Goal: Task Accomplishment & Management: Use online tool/utility

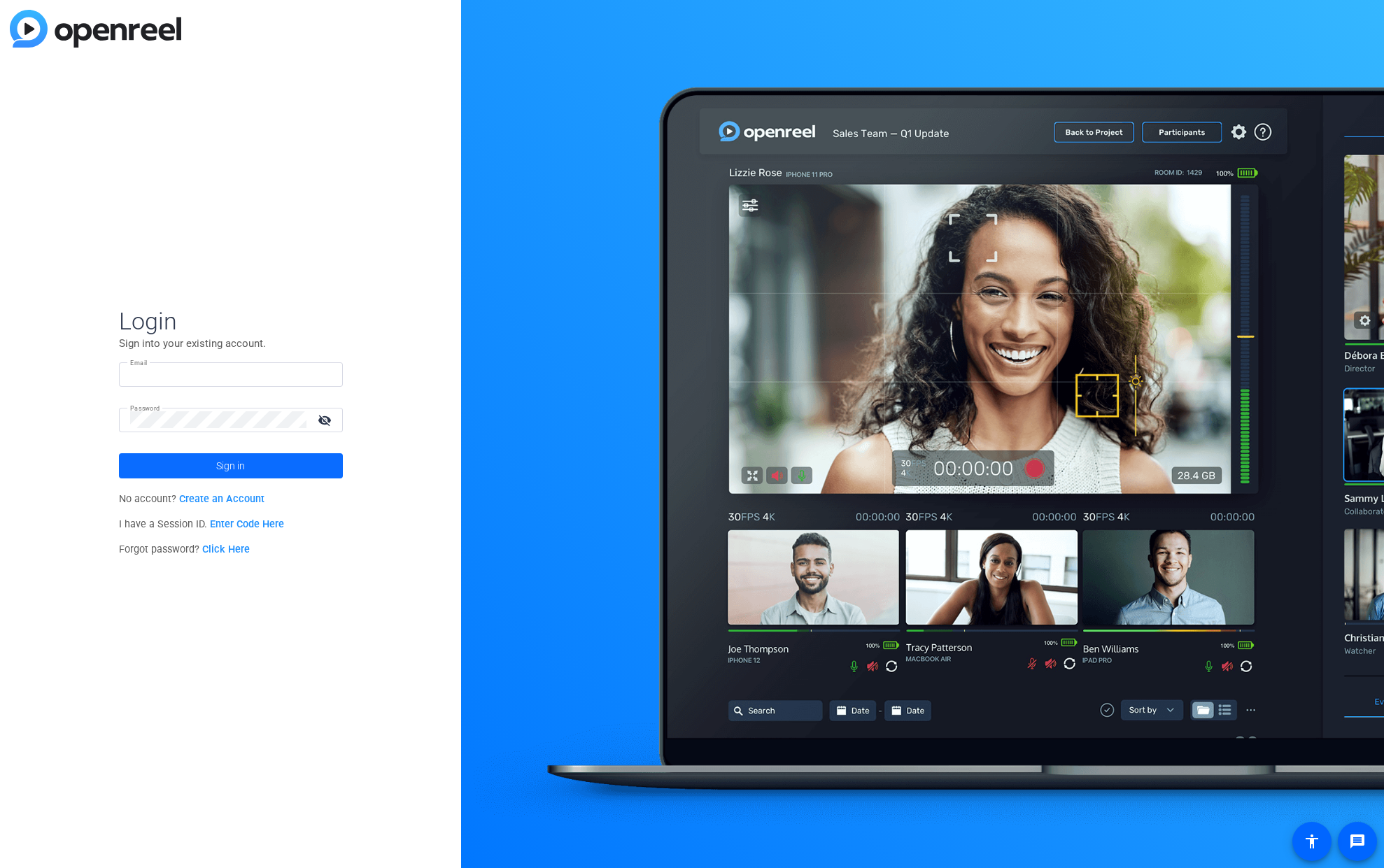
type input "[EMAIL_ADDRESS][DOMAIN_NAME]"
click at [227, 451] on span "Sign in" at bounding box center [231, 465] width 28 height 35
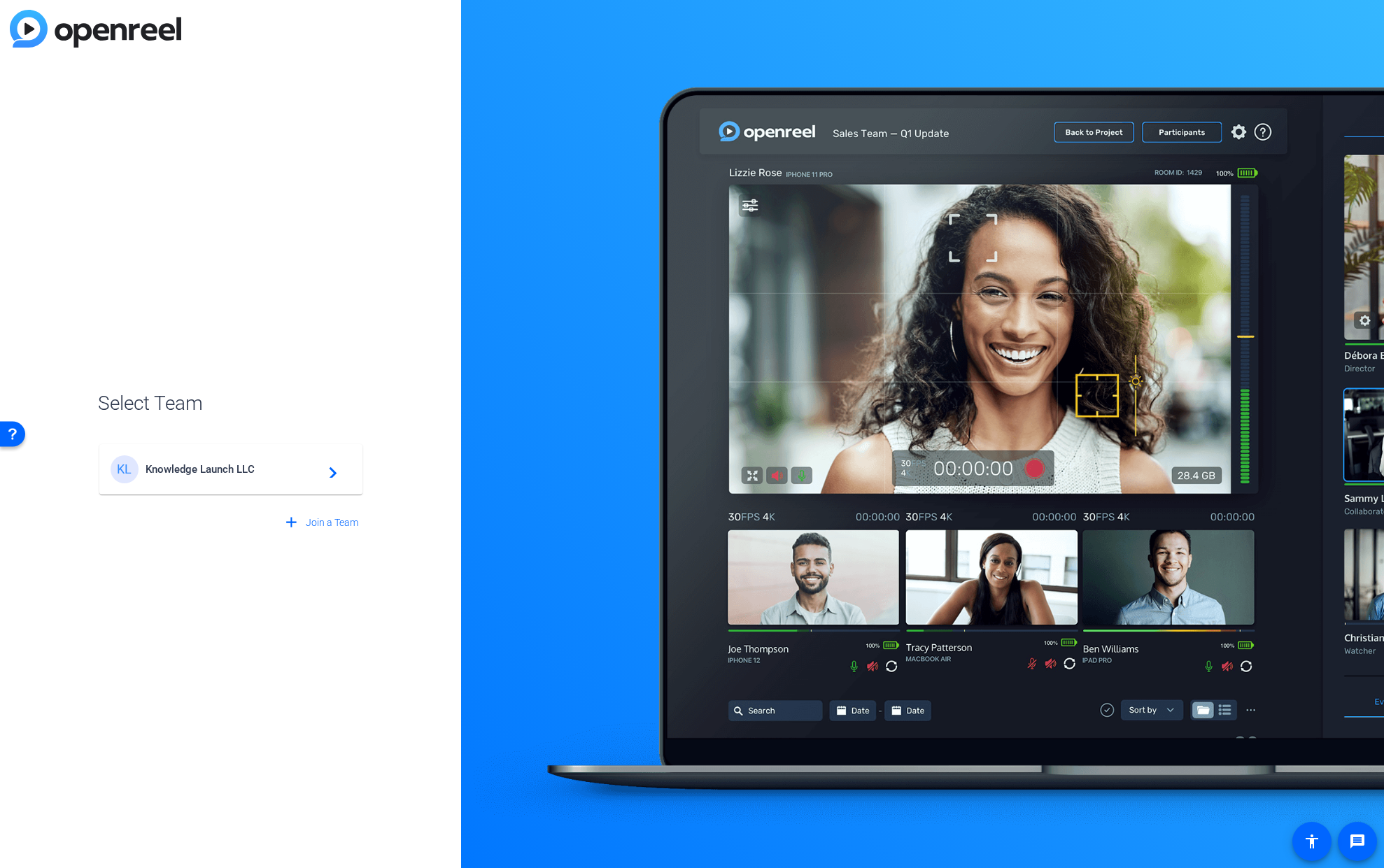
click at [320, 484] on mat-card-content "KL Knowledge Launch LLC navigate_next" at bounding box center [231, 469] width 263 height 51
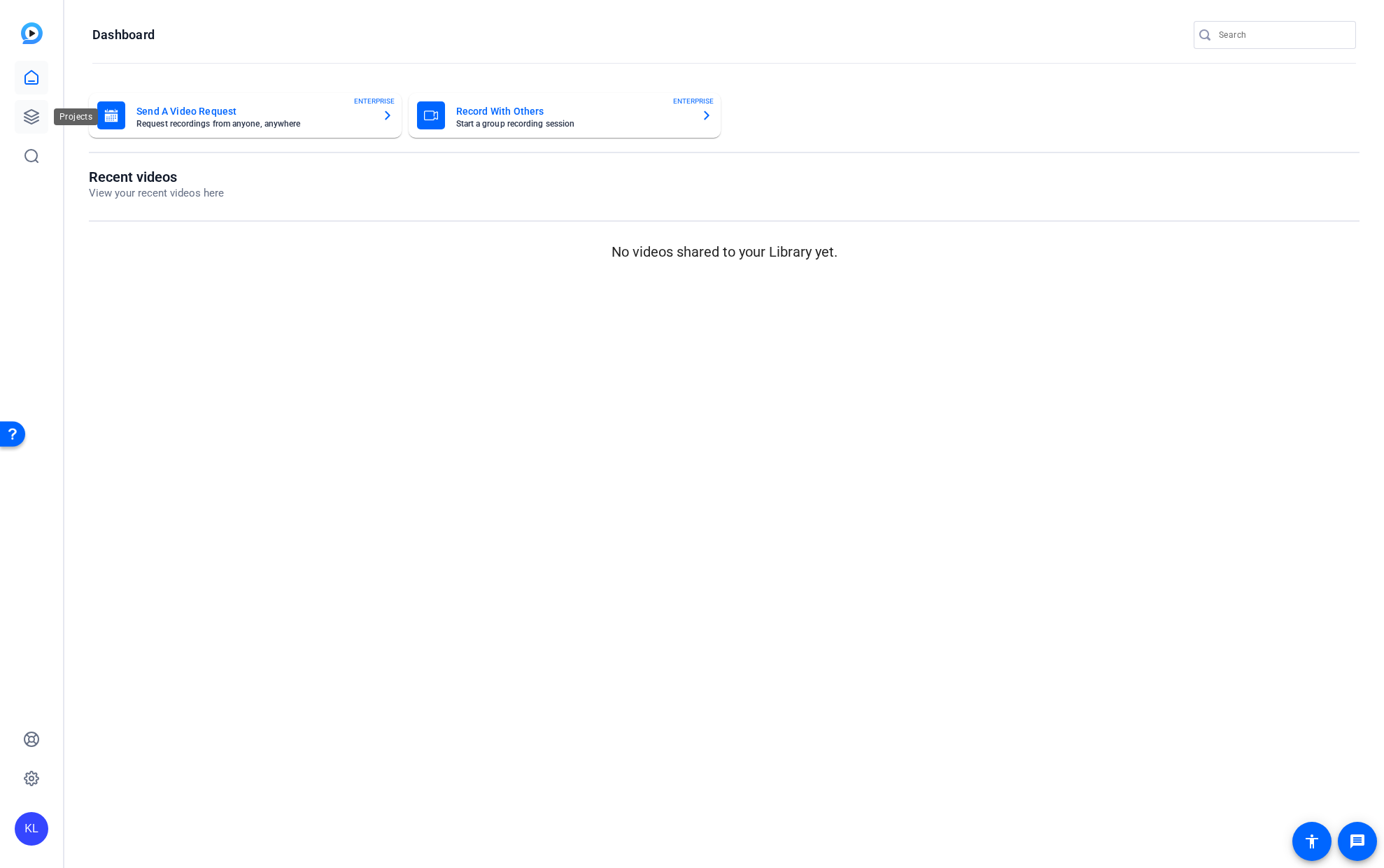
click at [29, 122] on icon at bounding box center [31, 117] width 14 height 14
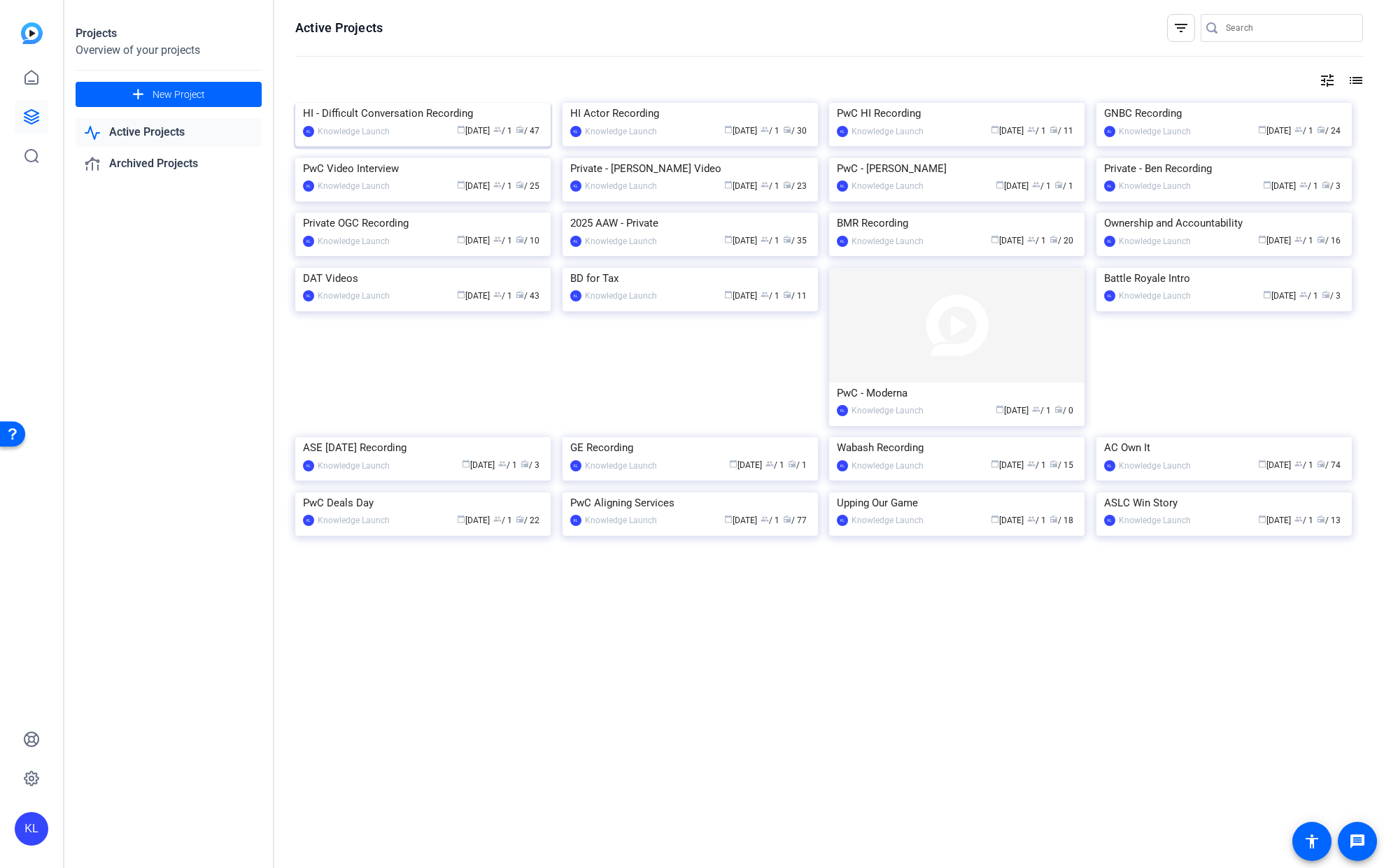
click at [377, 103] on img at bounding box center [423, 103] width 255 height 0
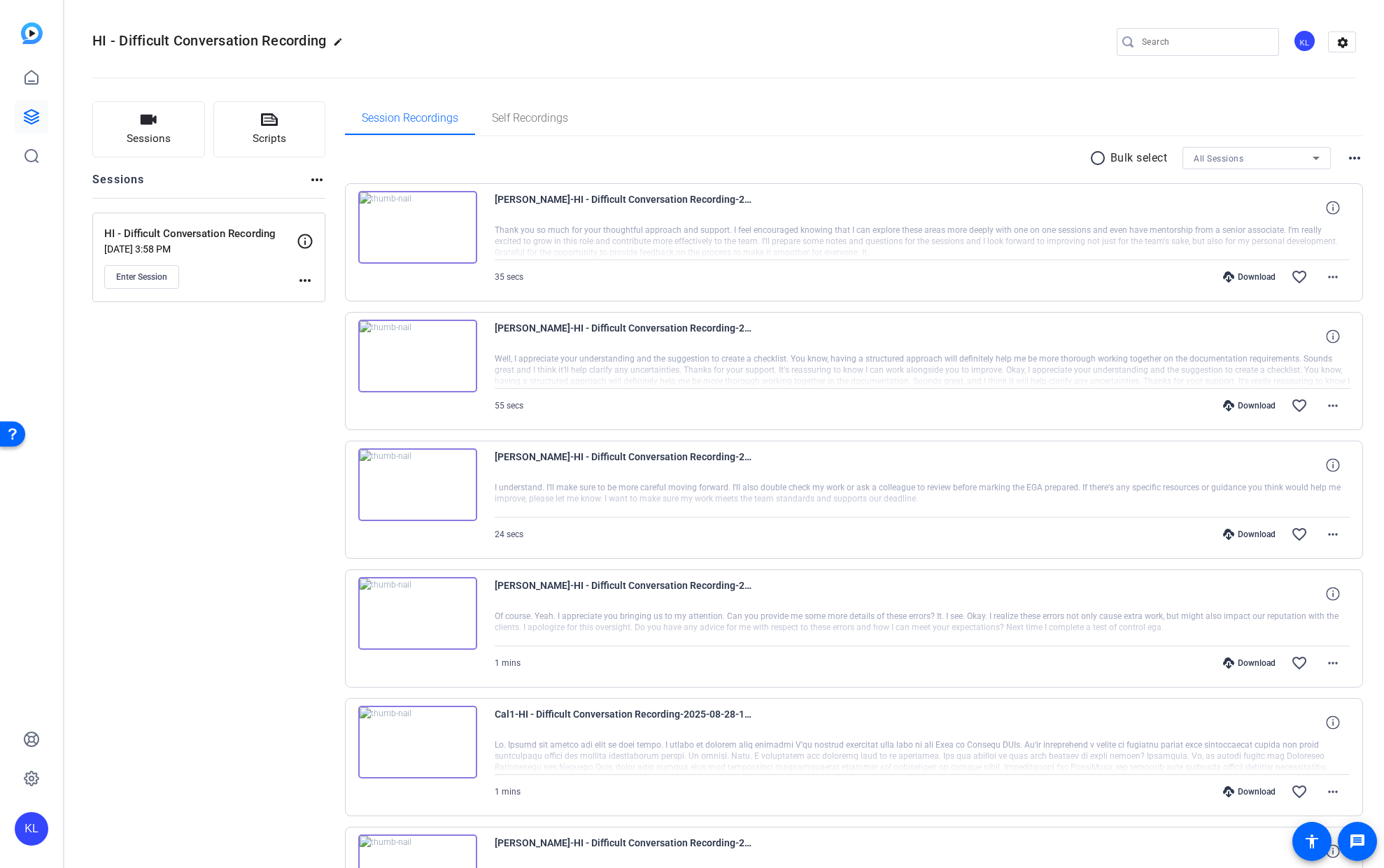
click at [416, 230] on img at bounding box center [417, 227] width 119 height 73
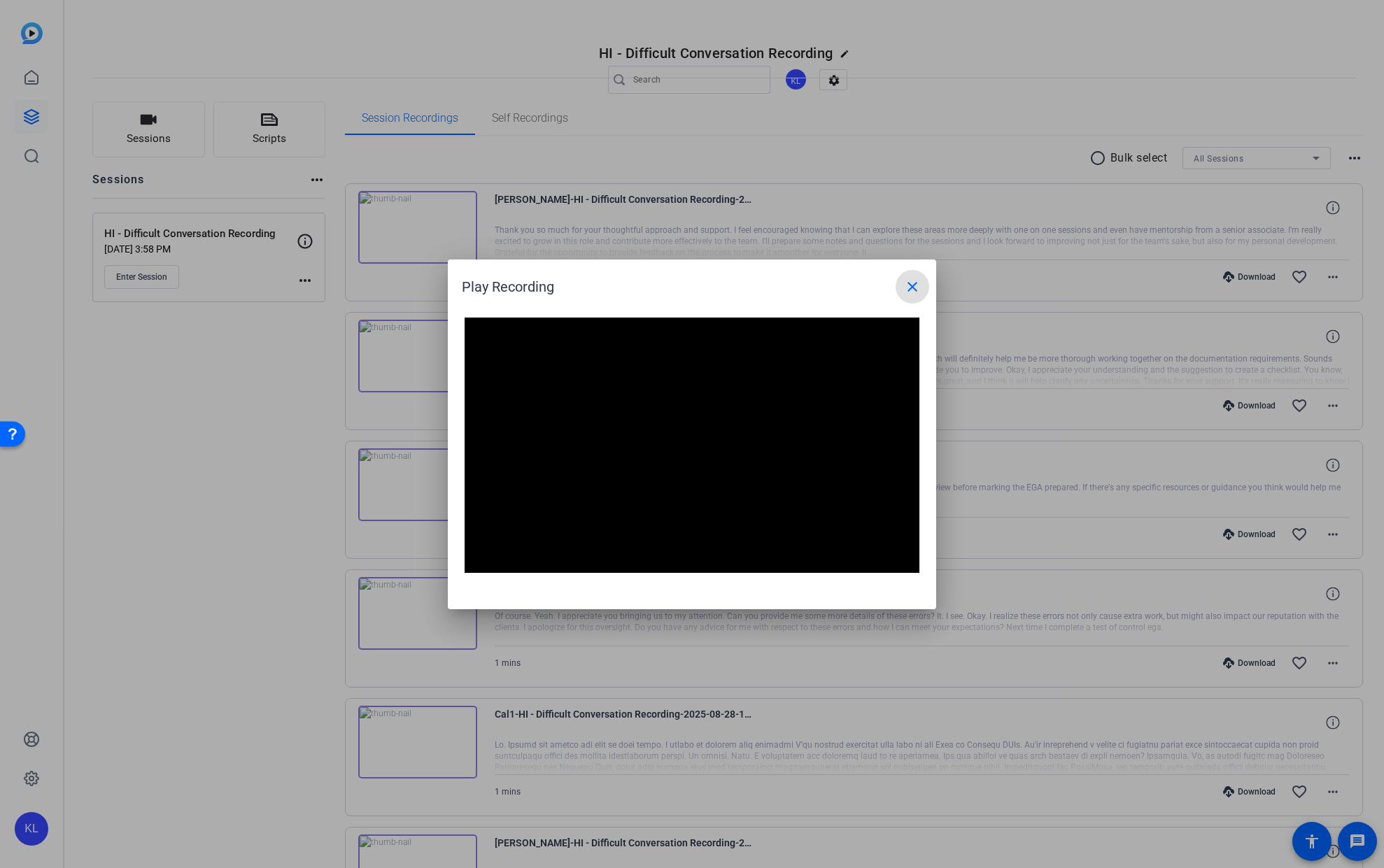
click at [575, 334] on video "Video Player" at bounding box center [692, 445] width 455 height 256
click at [808, 370] on video "Video Player" at bounding box center [692, 445] width 455 height 256
click at [913, 288] on mat-icon "close" at bounding box center [913, 287] width 17 height 17
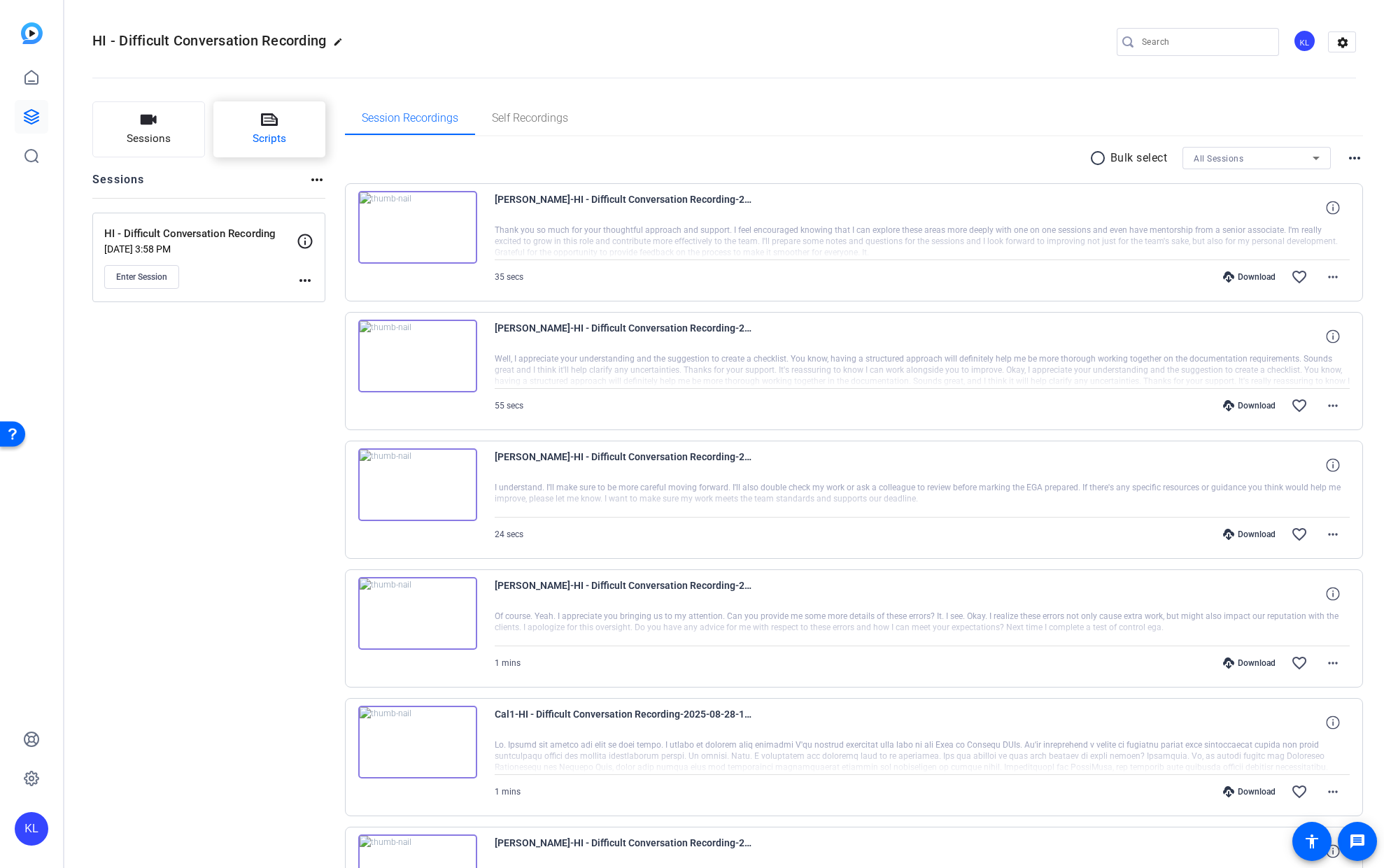
click at [248, 139] on button "Scripts" at bounding box center [270, 129] width 112 height 56
click at [284, 113] on button "Scripts" at bounding box center [270, 129] width 112 height 56
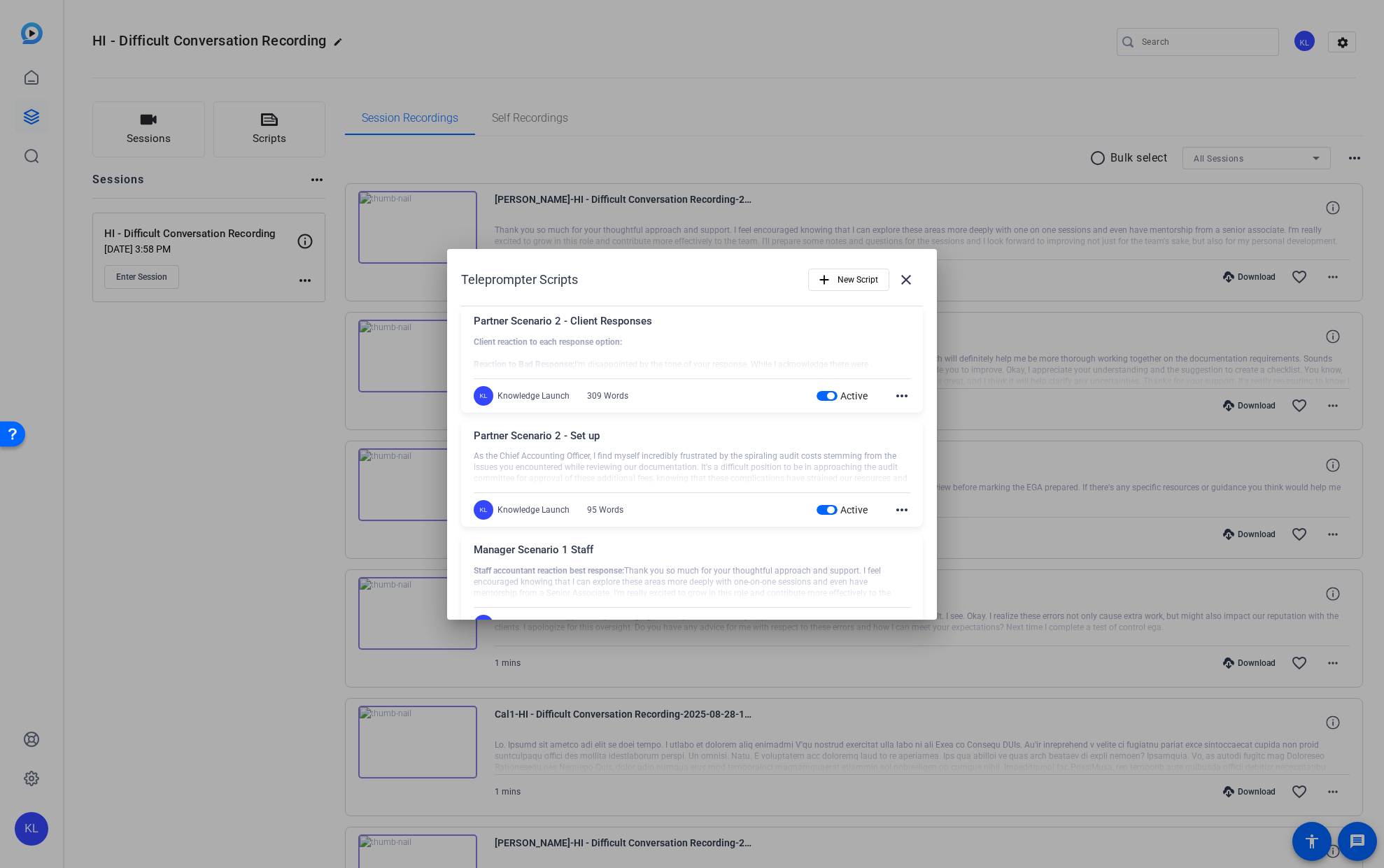
click at [831, 362] on div at bounding box center [692, 354] width 437 height 35
click at [894, 397] on mat-icon "more_horiz" at bounding box center [902, 396] width 17 height 17
click at [900, 416] on span "Edit" at bounding box center [925, 416] width 56 height 17
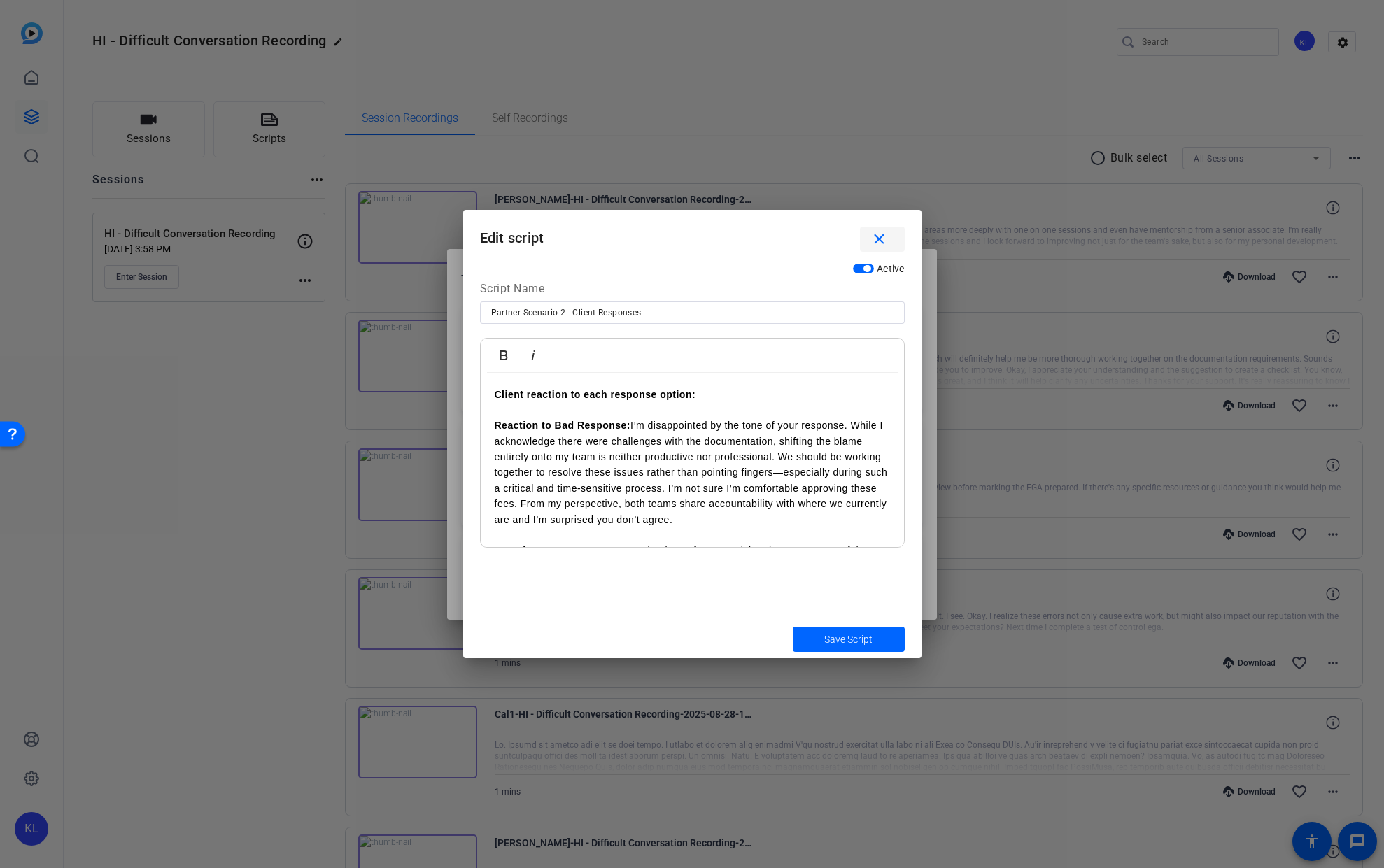
click at [880, 239] on mat-icon "close" at bounding box center [879, 240] width 18 height 18
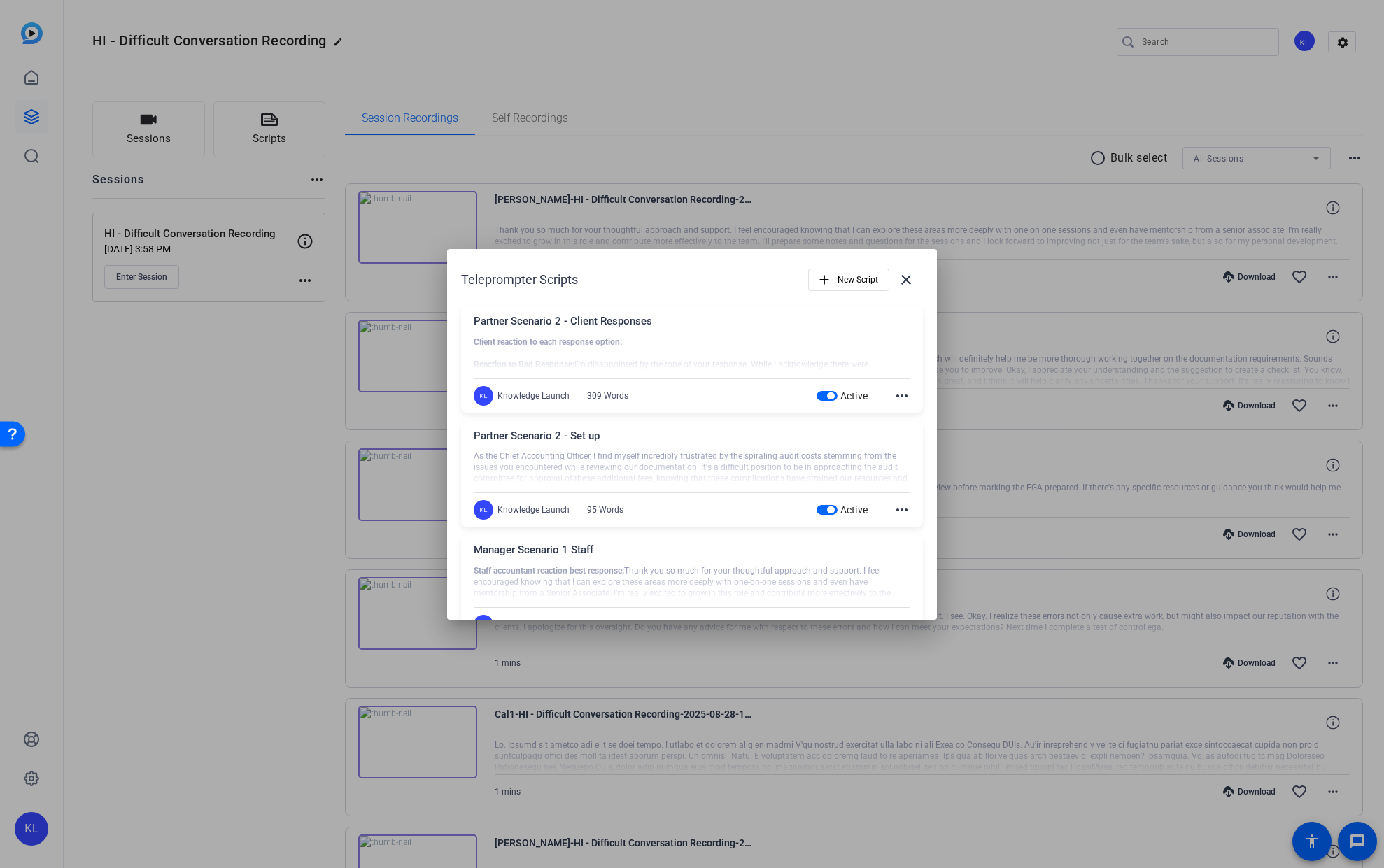
click at [588, 458] on div at bounding box center [692, 467] width 437 height 35
click at [595, 455] on div at bounding box center [692, 467] width 437 height 35
click at [895, 507] on mat-icon "more_horiz" at bounding box center [902, 510] width 17 height 17
click at [897, 524] on span "Edit" at bounding box center [925, 531] width 56 height 17
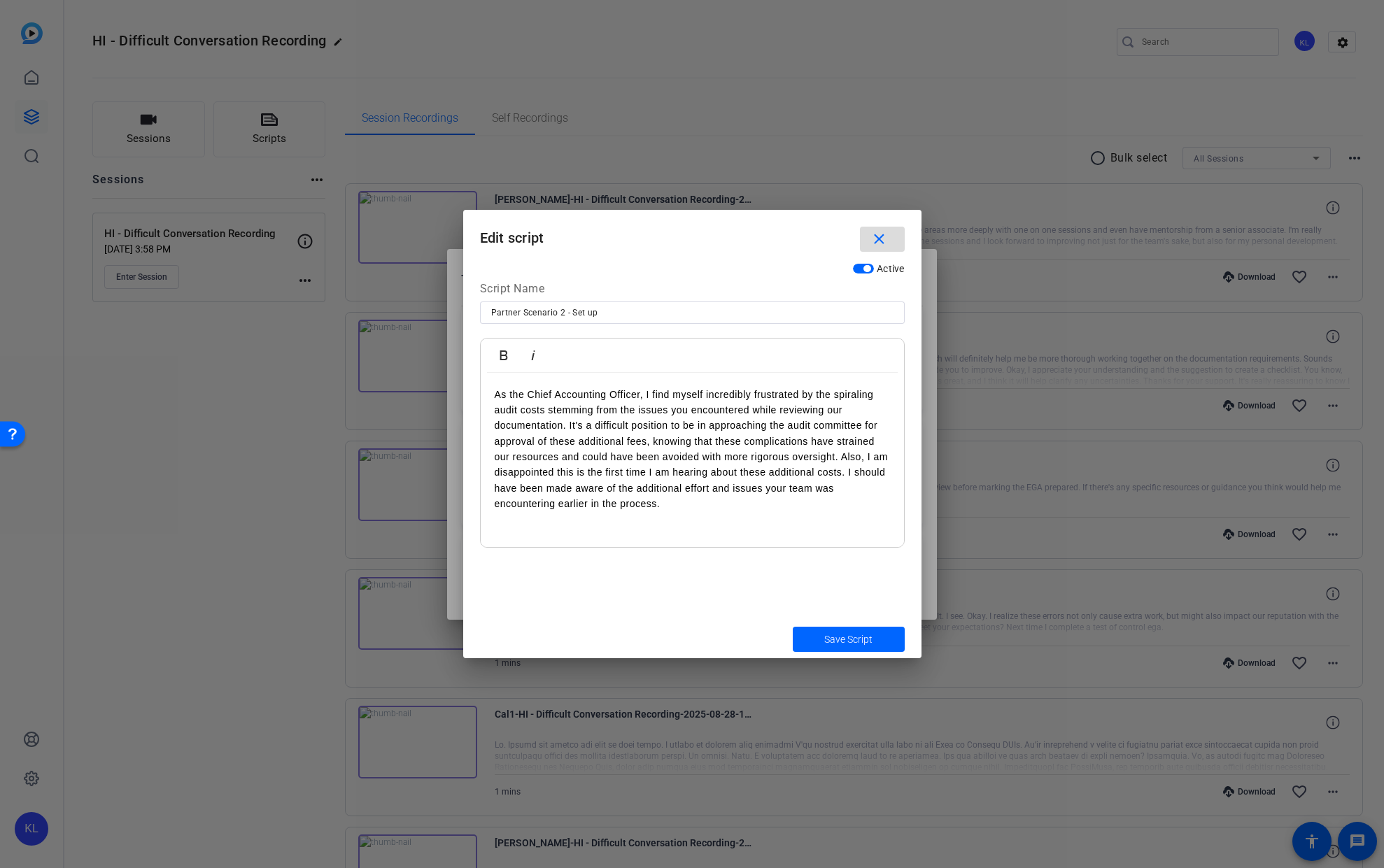
click at [878, 235] on mat-icon "close" at bounding box center [879, 240] width 18 height 18
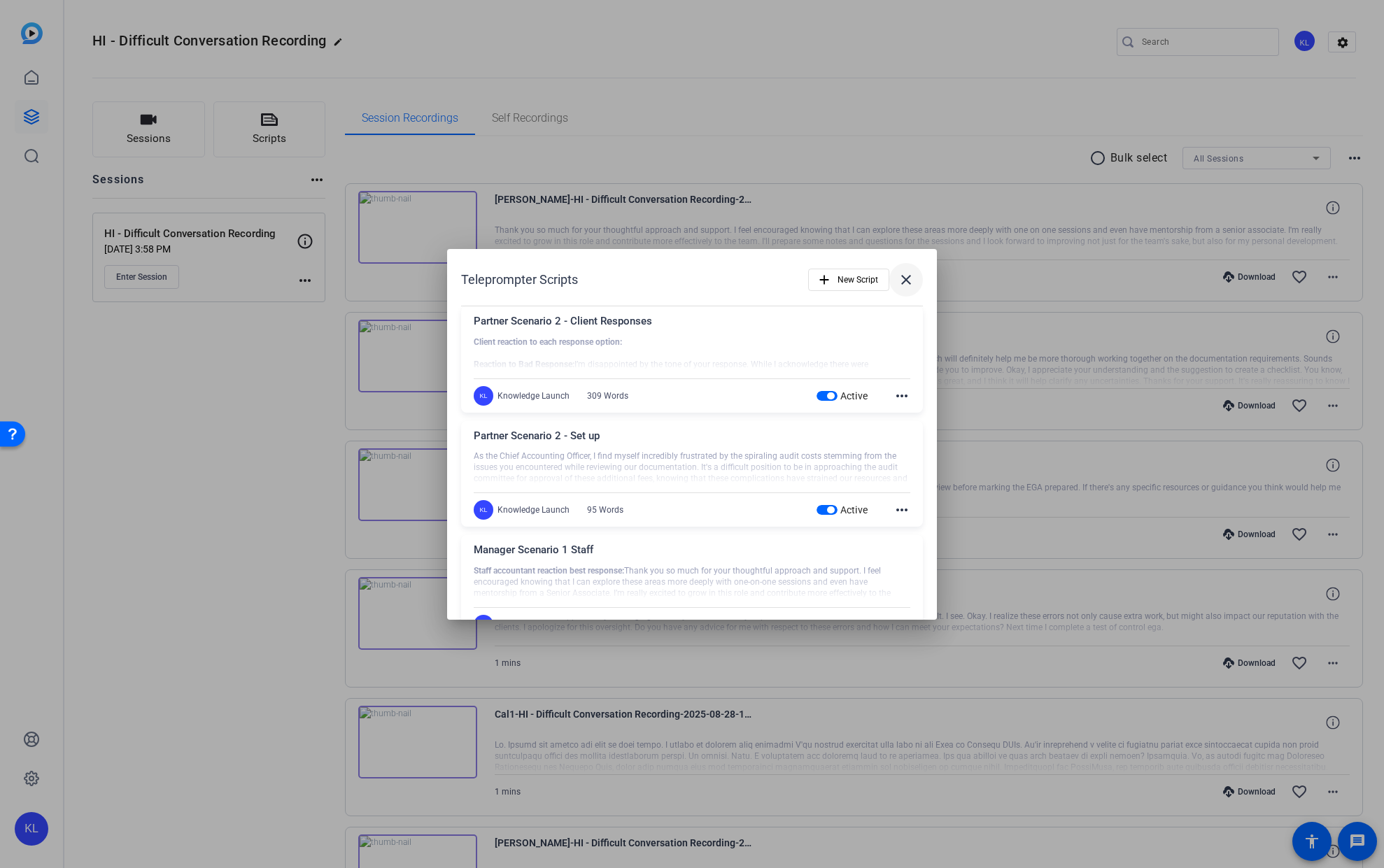
click at [899, 277] on mat-icon "close" at bounding box center [907, 280] width 17 height 17
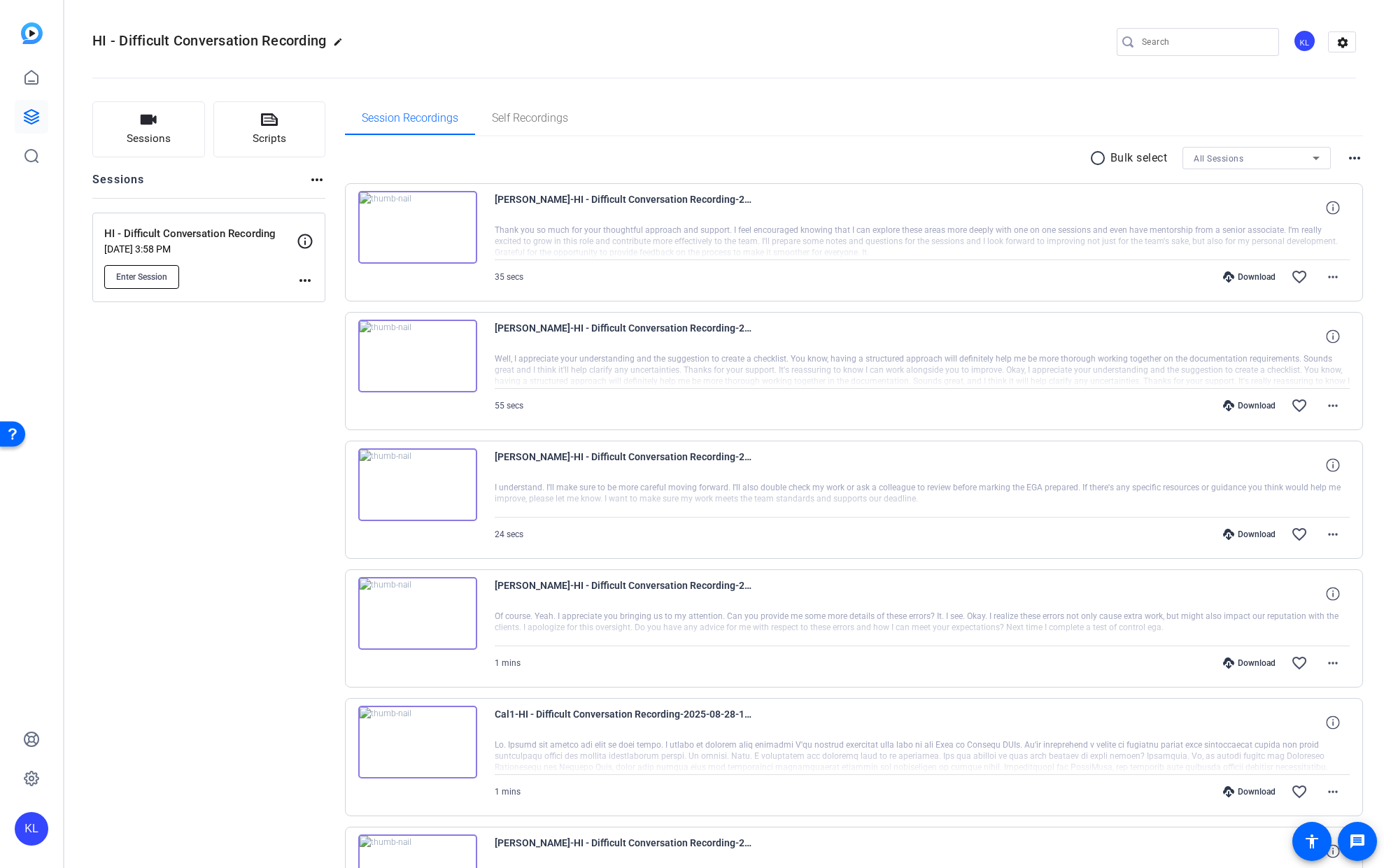
click at [146, 275] on span "Enter Session" at bounding box center [142, 277] width 51 height 11
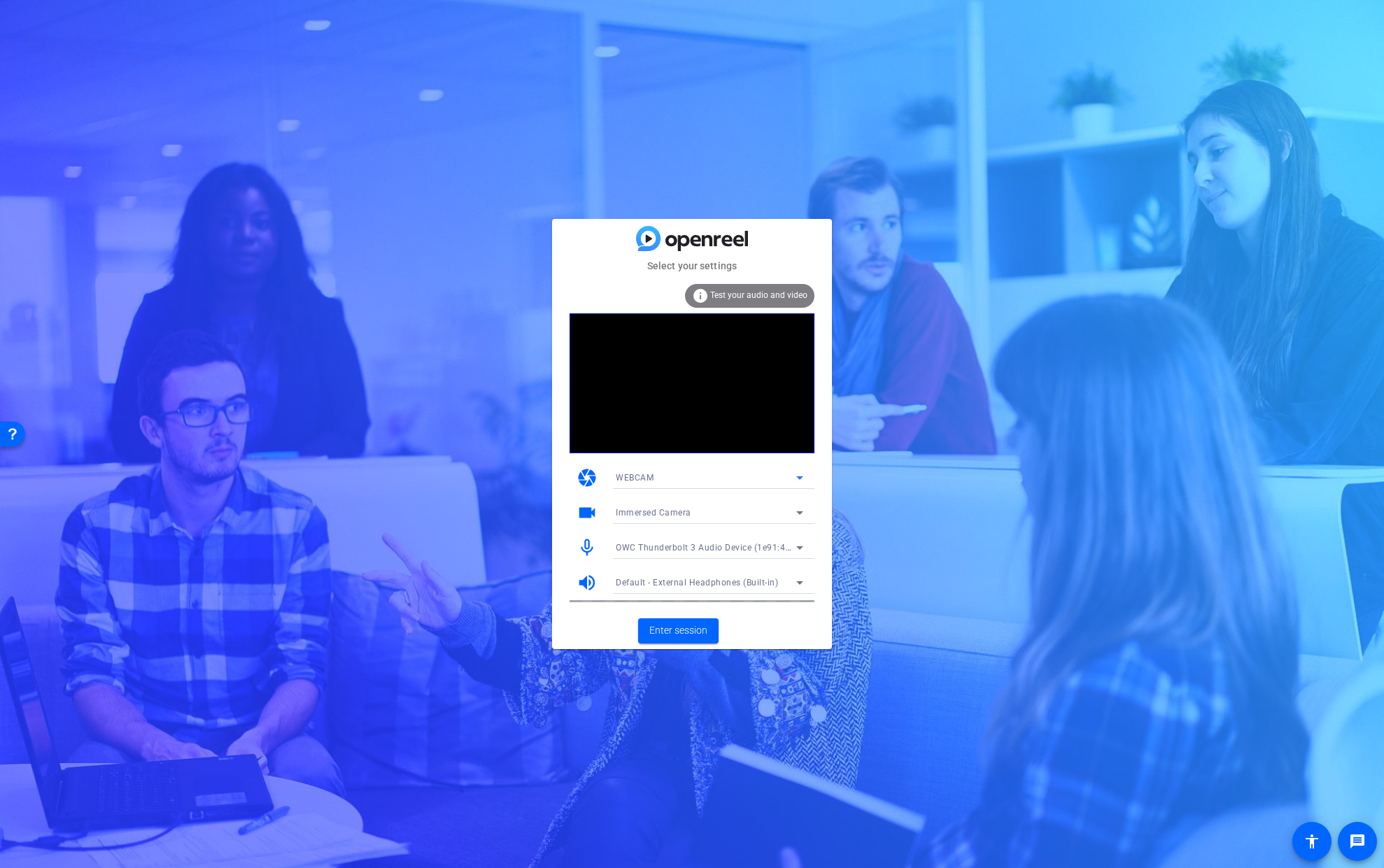
click at [791, 477] on icon at bounding box center [800, 478] width 17 height 17
click at [773, 492] on div "WEBCAM DESKTOP" at bounding box center [709, 517] width 210 height 56
click at [916, 463] on div at bounding box center [692, 434] width 1384 height 868
click at [804, 550] on icon at bounding box center [800, 548] width 17 height 17
click at [776, 593] on mat-option "USB Audio CODEC (08bb:2902)" at bounding box center [709, 598] width 210 height 22
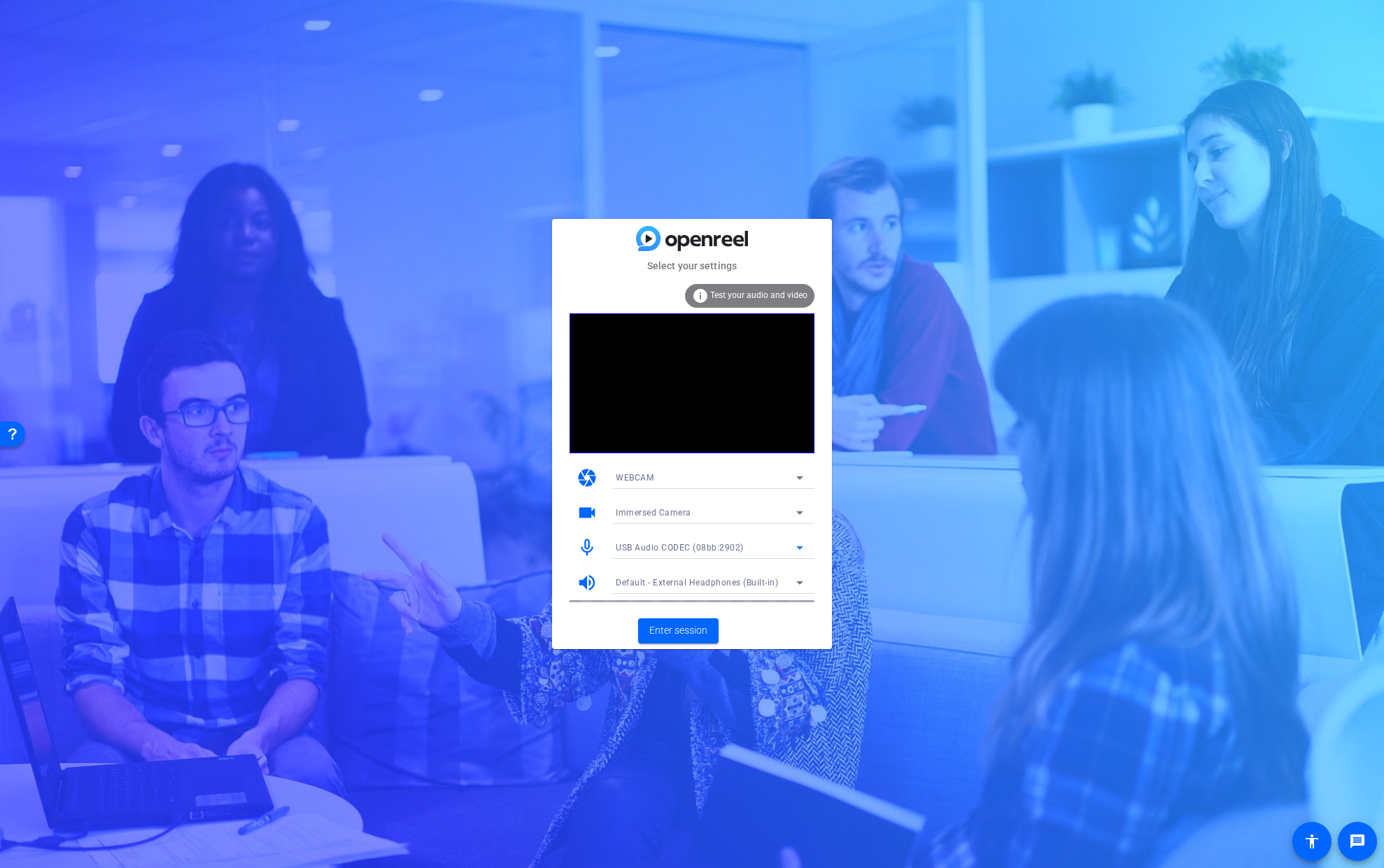
click at [741, 305] on div "info Test your audio and video" at bounding box center [750, 295] width 130 height 23
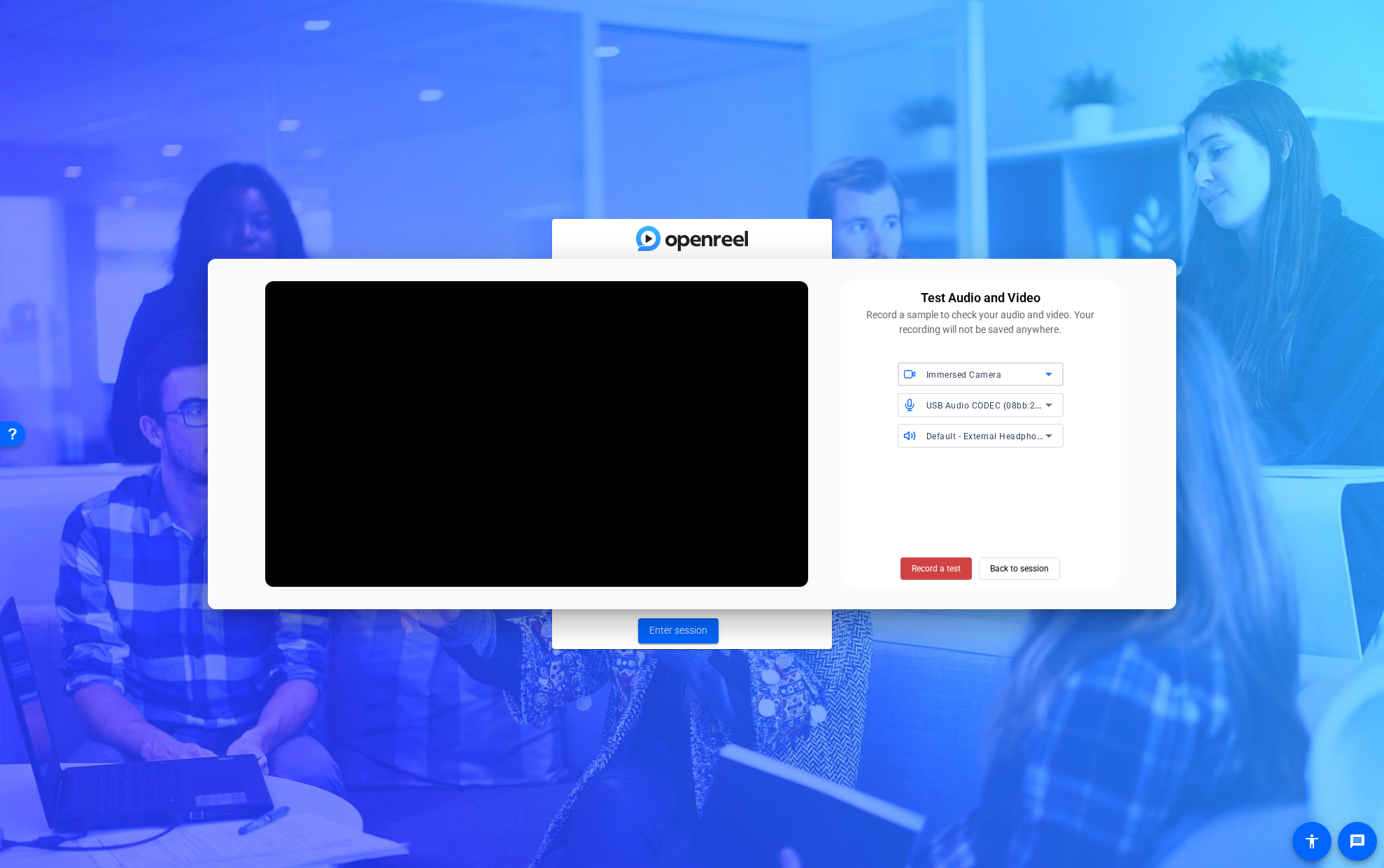
click at [954, 369] on div "Immersed Camera" at bounding box center [986, 374] width 119 height 18
click at [959, 376] on div at bounding box center [692, 434] width 1384 height 868
click at [1127, 381] on div "Test Audio and Video Record a sample to check your audio and video. Your record…" at bounding box center [692, 434] width 969 height 351
click at [1040, 568] on span "Back to session" at bounding box center [1019, 568] width 59 height 26
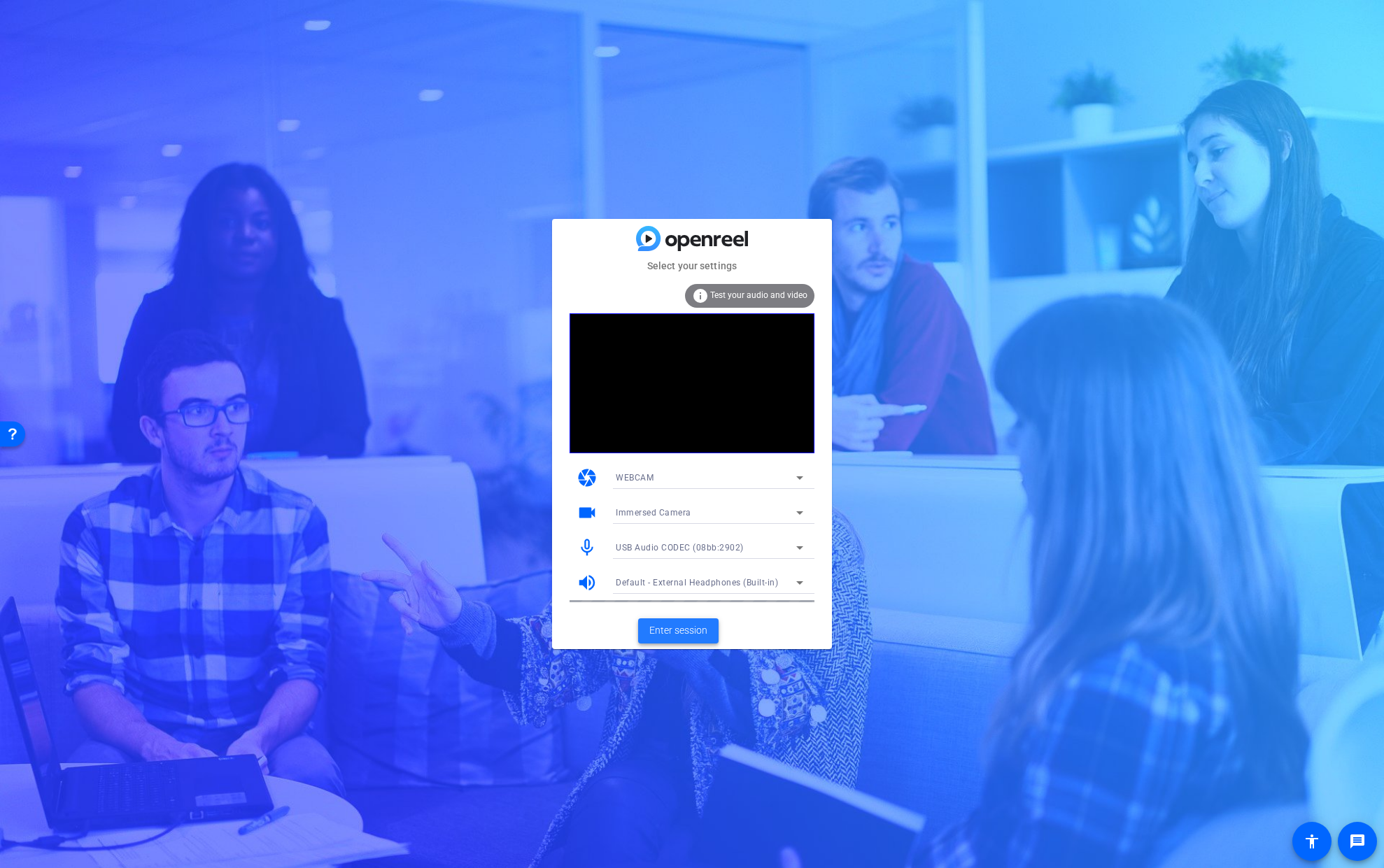
click at [694, 627] on span "Enter session" at bounding box center [679, 630] width 58 height 15
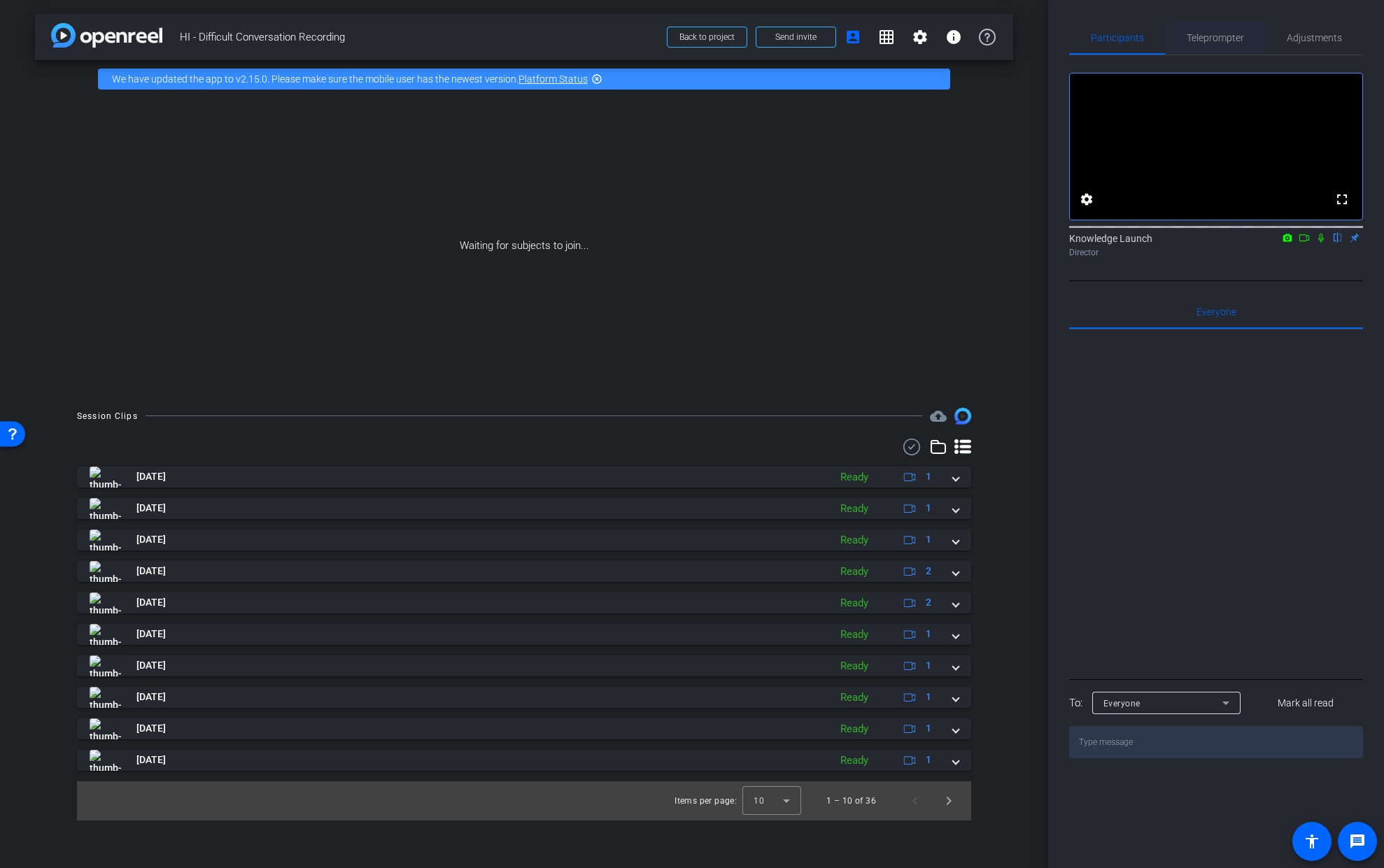
click at [1229, 39] on span "Teleprompter" at bounding box center [1215, 38] width 58 height 10
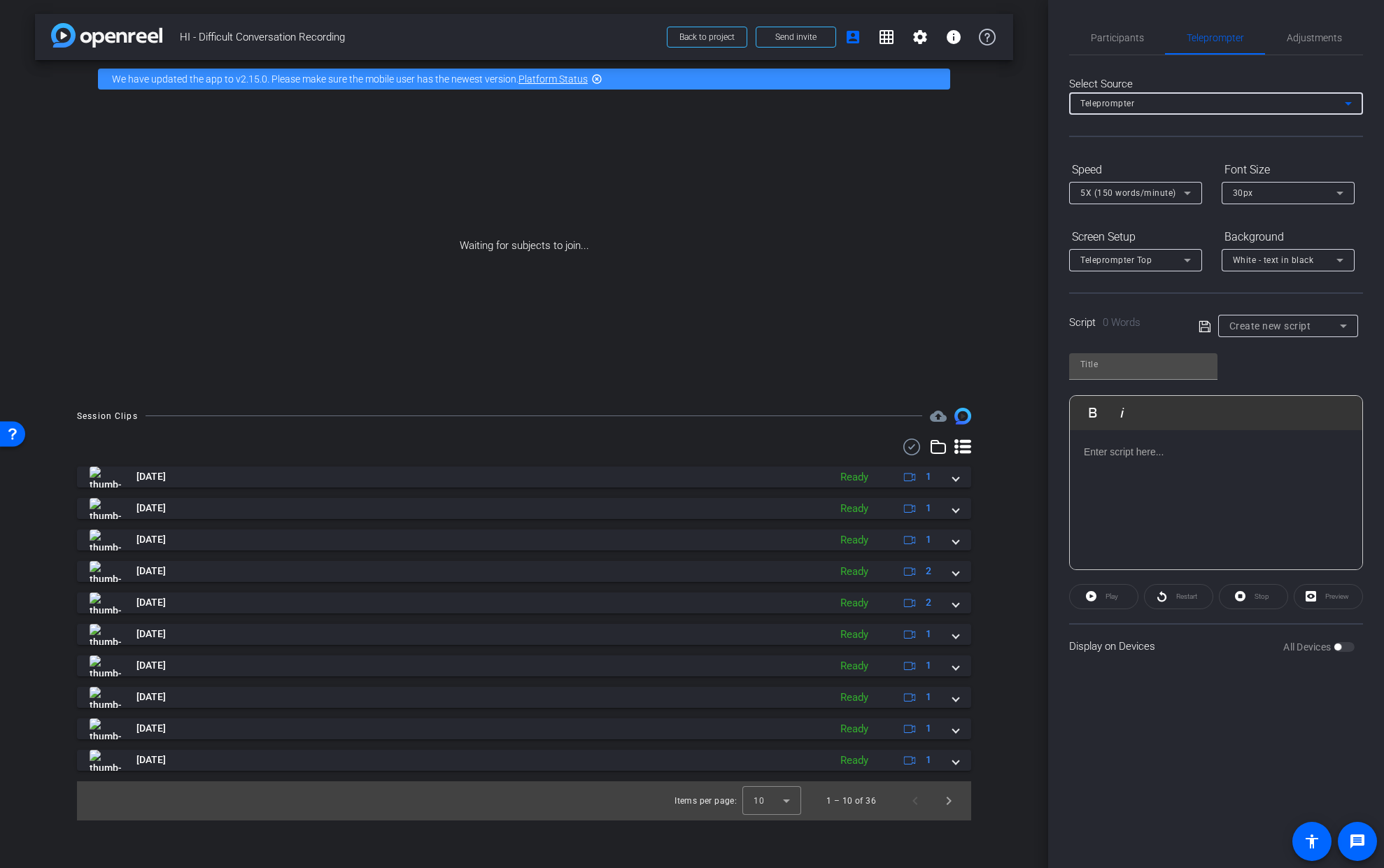
click at [1230, 104] on div "Teleprompter" at bounding box center [1213, 103] width 265 height 18
click at [1230, 102] on div at bounding box center [692, 434] width 1384 height 868
click at [1206, 327] on icon at bounding box center [1205, 326] width 11 height 11
click at [1274, 327] on span "Create new script" at bounding box center [1270, 326] width 82 height 11
click at [1280, 380] on span "Partner Scenario 2 - Set up" at bounding box center [1285, 376] width 112 height 17
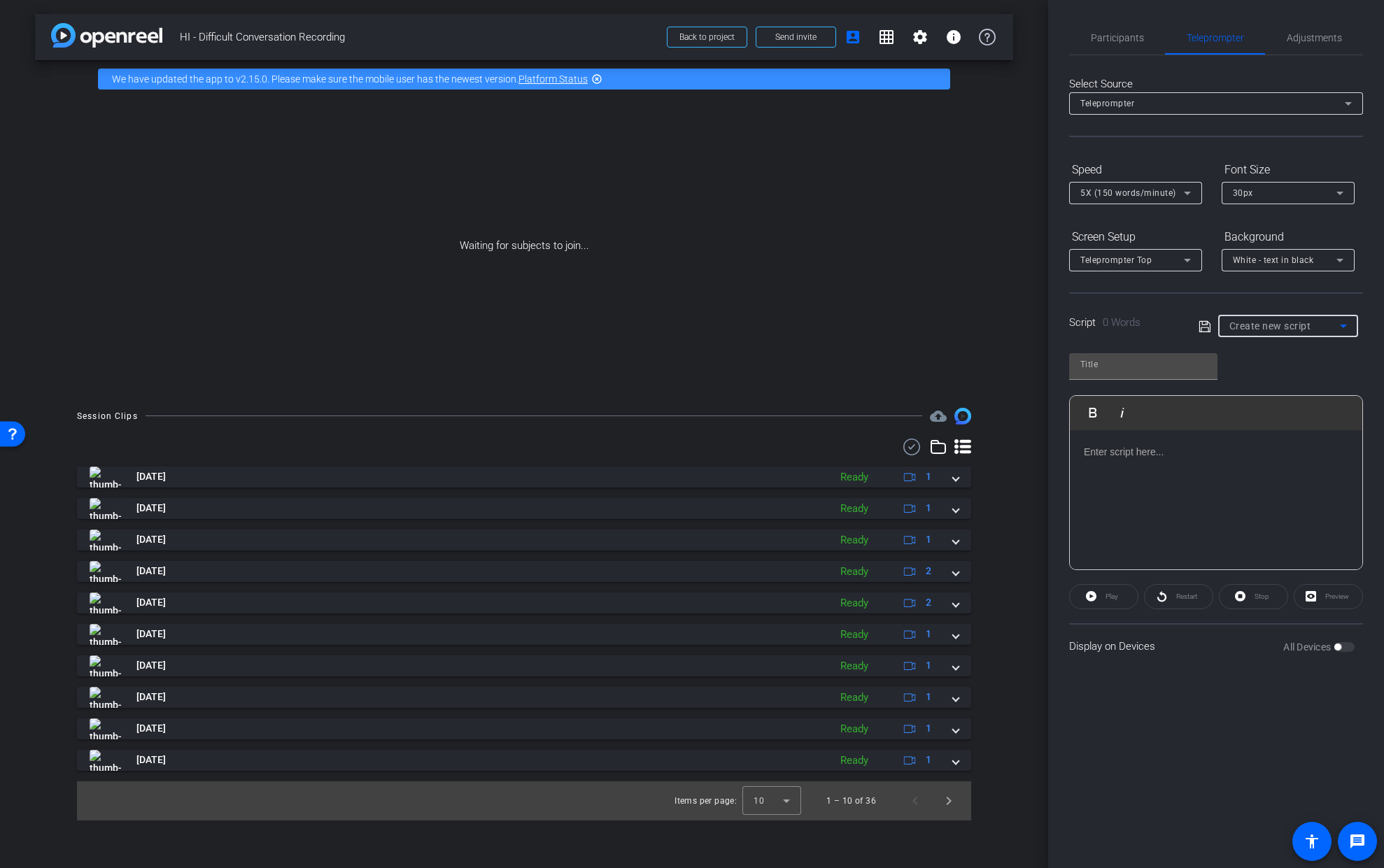
type input "Partner Scenario 2 - Set up"
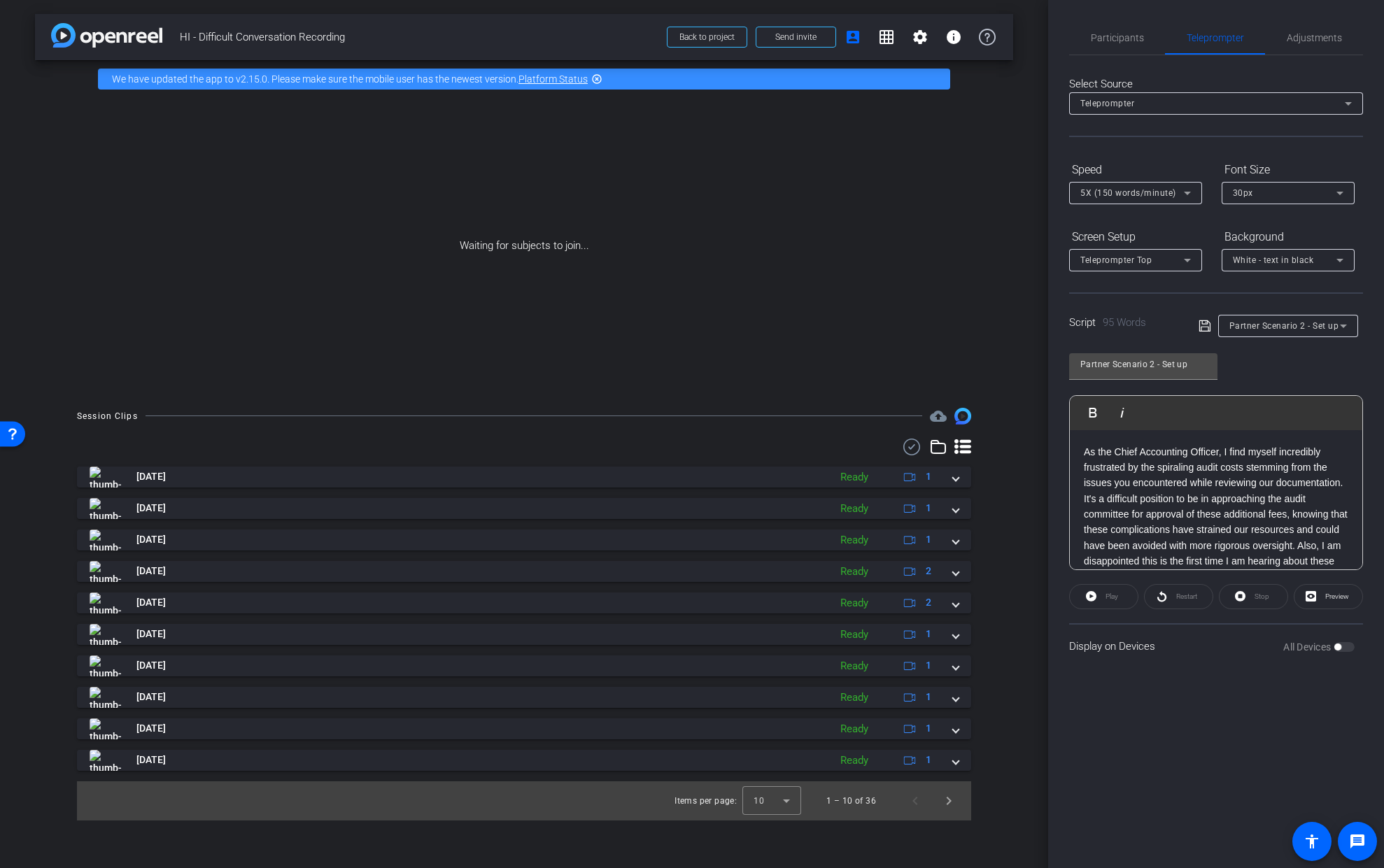
click at [1349, 649] on div "All Devices" at bounding box center [1319, 647] width 71 height 14
click at [1346, 648] on div "All Devices" at bounding box center [1319, 647] width 71 height 14
click at [1353, 649] on div "All Devices" at bounding box center [1319, 647] width 71 height 14
click at [1087, 598] on div "Play" at bounding box center [1104, 596] width 69 height 25
click at [1091, 595] on div "Play" at bounding box center [1104, 596] width 69 height 25
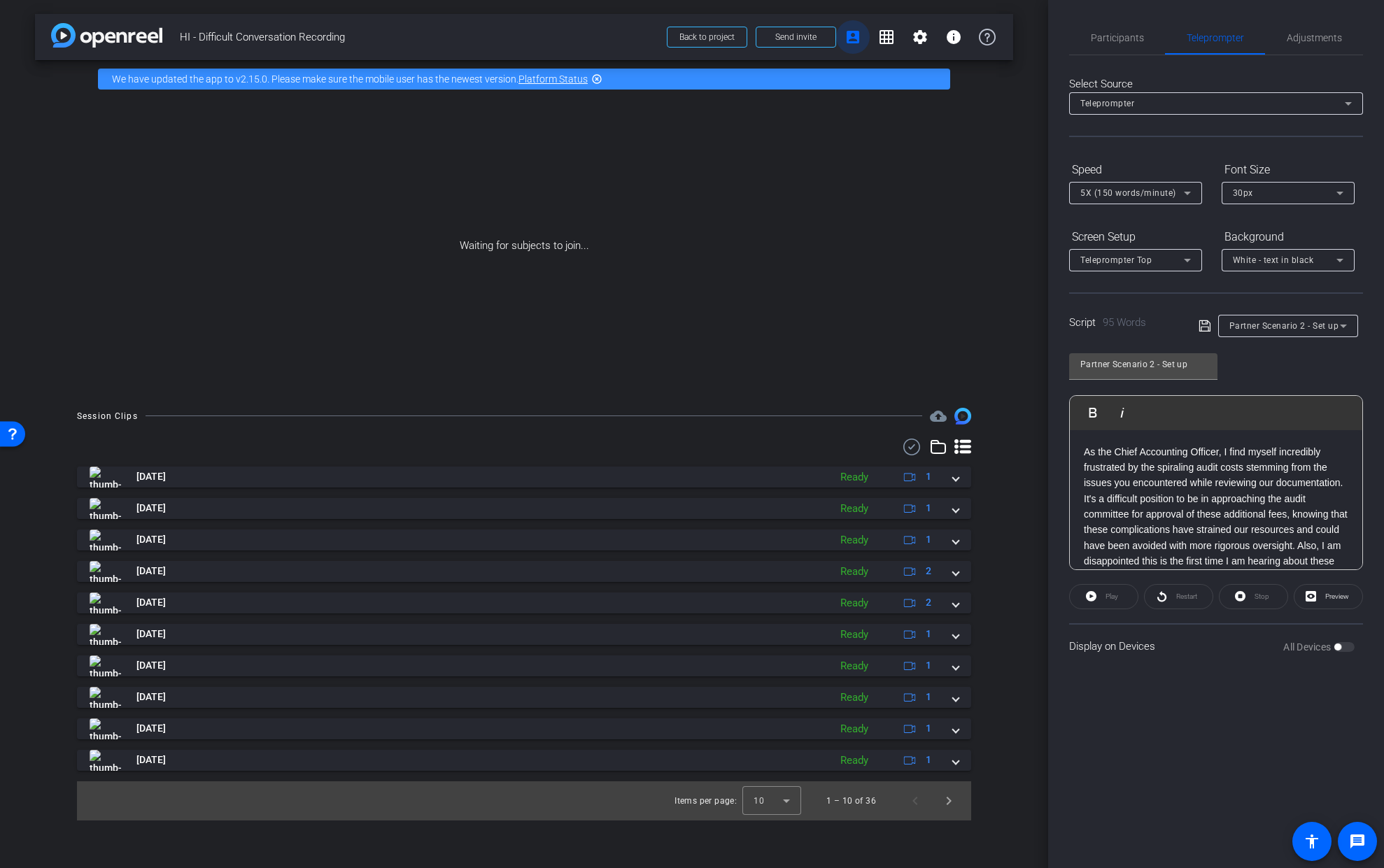
click at [856, 39] on mat-icon "account_box" at bounding box center [853, 37] width 17 height 17
click at [805, 39] on span "Send invite" at bounding box center [796, 37] width 41 height 11
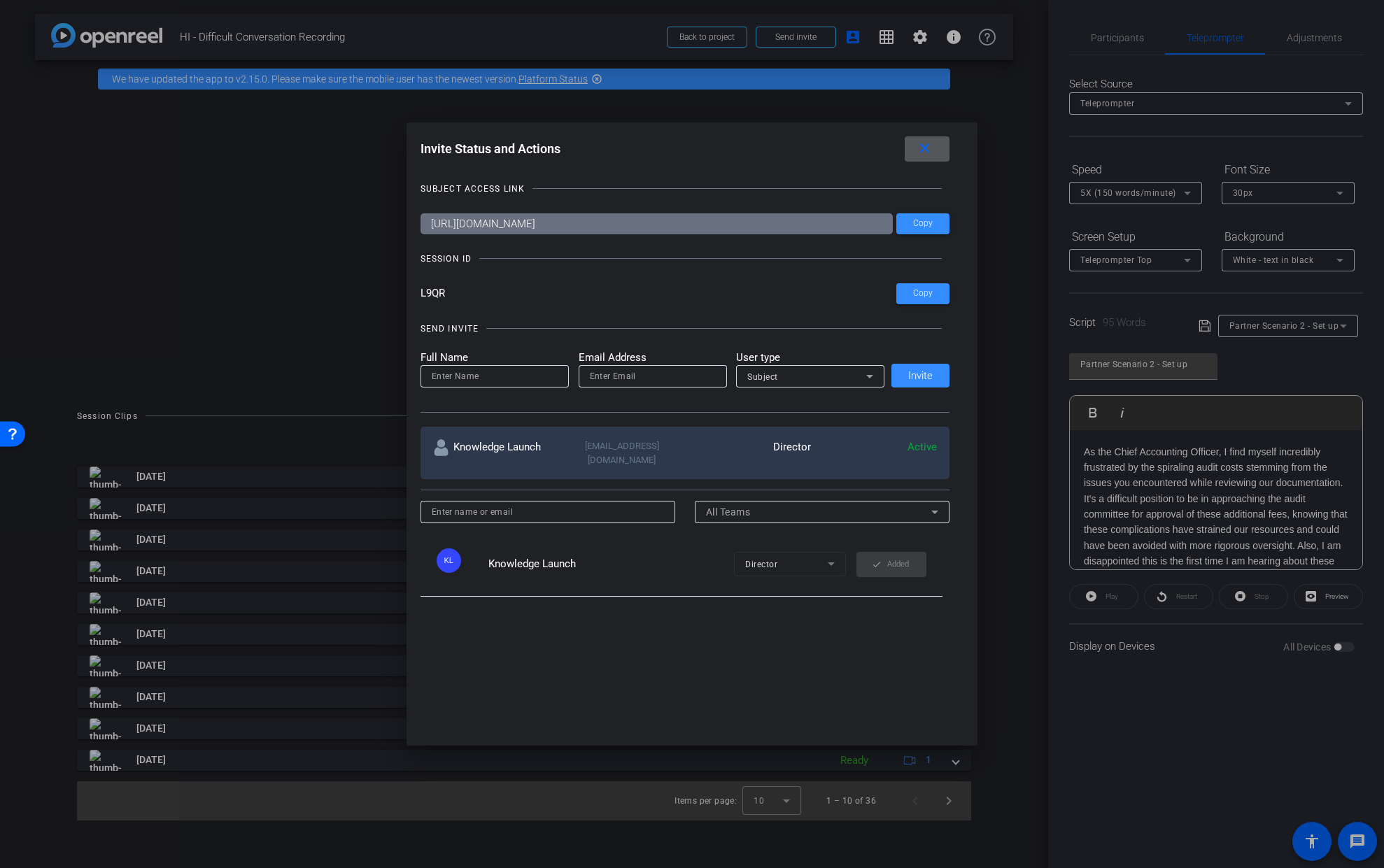
click at [233, 238] on div at bounding box center [692, 434] width 1384 height 868
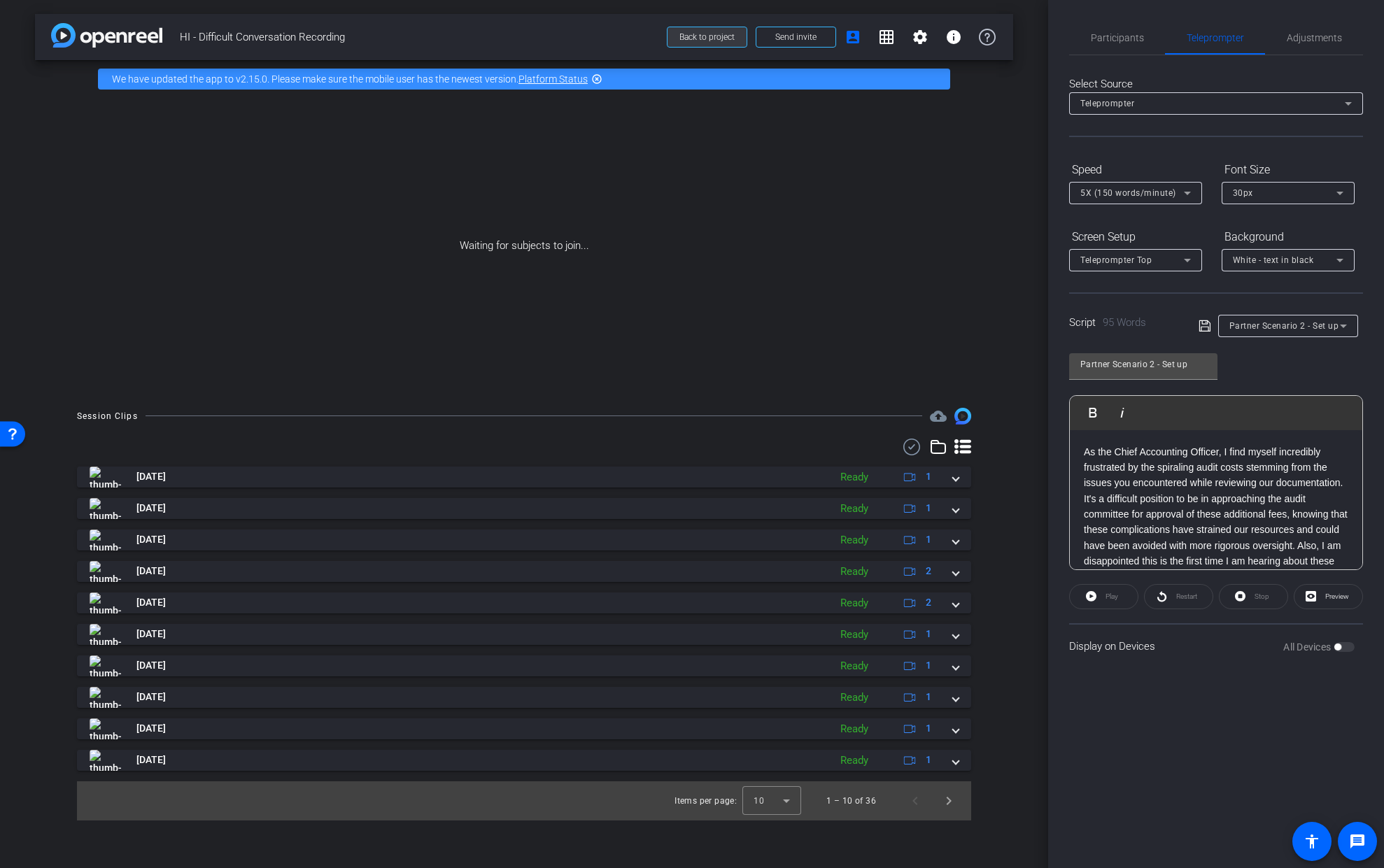
click at [719, 36] on span "Back to project" at bounding box center [707, 37] width 56 height 10
